Goal: Check status: Check status

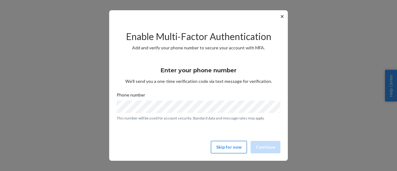
click at [221, 151] on button "Skip for now" at bounding box center [229, 147] width 36 height 12
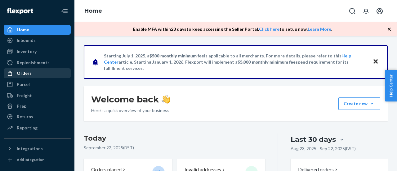
click at [47, 77] on div "Orders" at bounding box center [37, 73] width 66 height 9
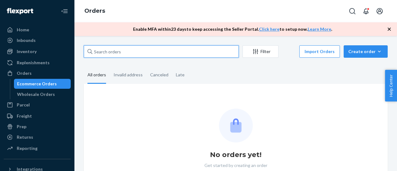
click at [141, 55] on input "text" at bounding box center [161, 51] width 155 height 12
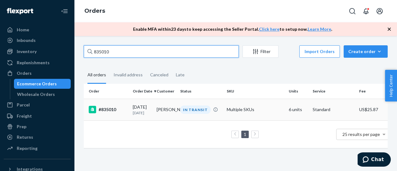
type input "835010"
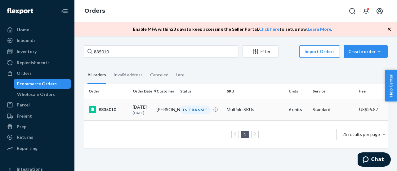
click at [127, 117] on td "#835010" at bounding box center [107, 110] width 46 height 22
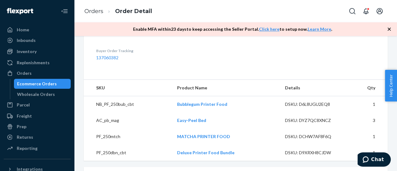
scroll to position [202, 0]
